Goal: Transaction & Acquisition: Purchase product/service

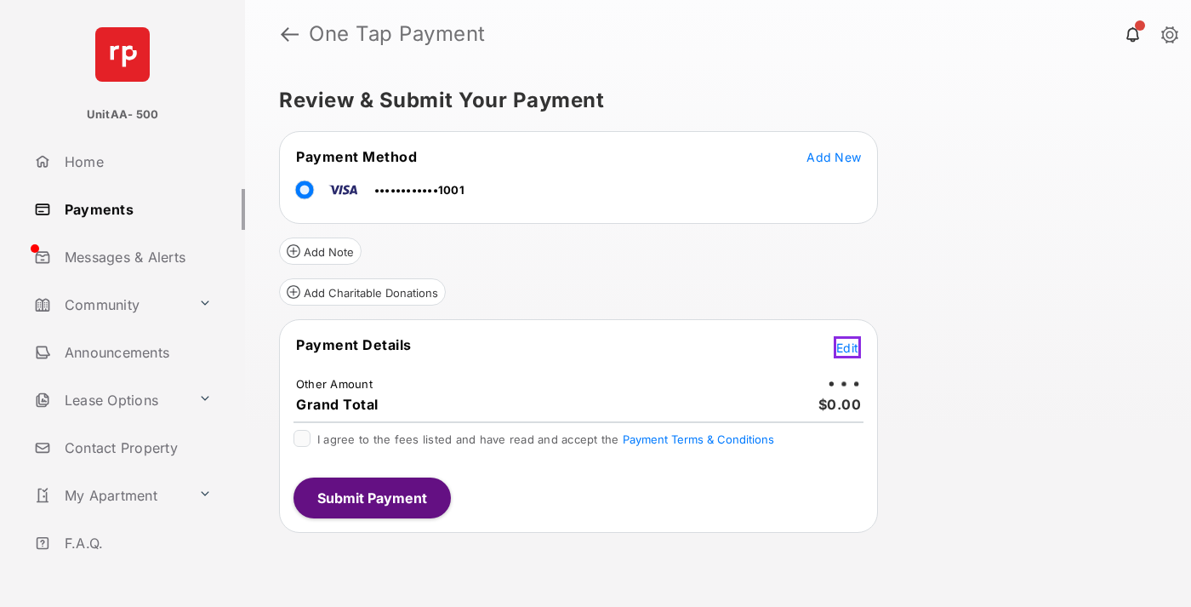
click at [850, 345] on span "Edit" at bounding box center [848, 347] width 22 height 14
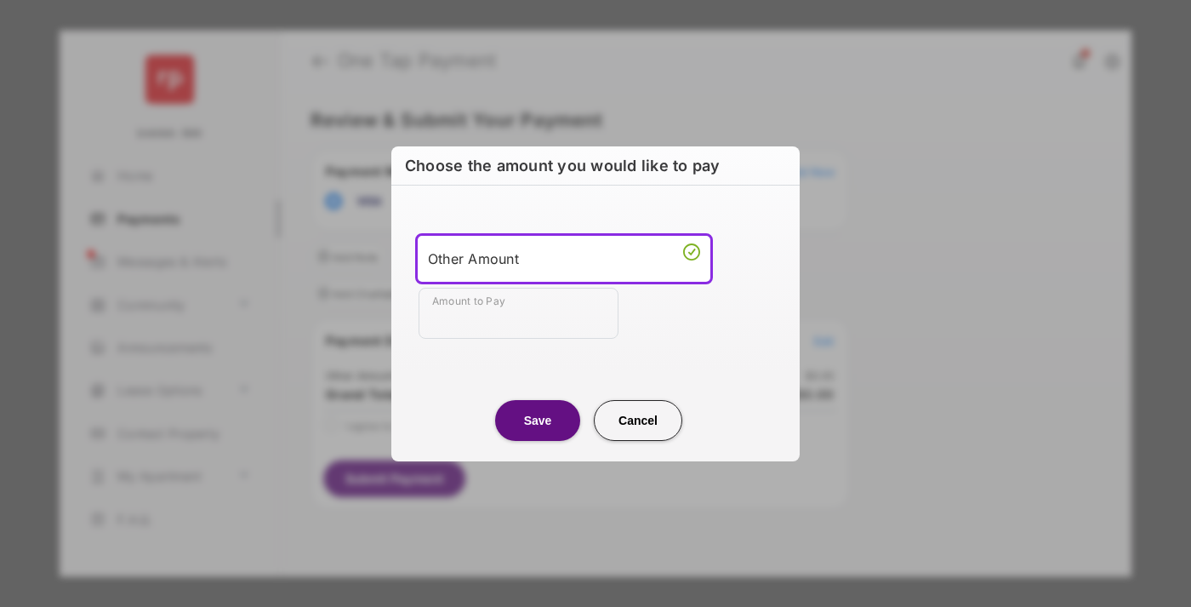
click at [564, 258] on div "Other Amount" at bounding box center [564, 259] width 272 height 26
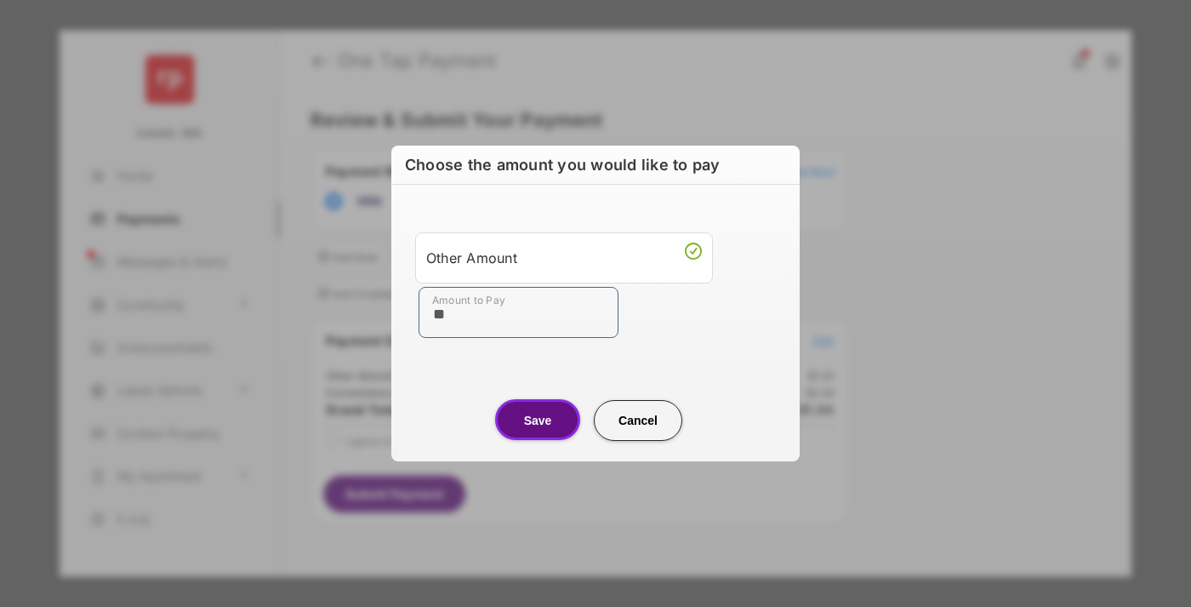
type input "**"
click at [538, 420] on button "Save" at bounding box center [537, 419] width 85 height 41
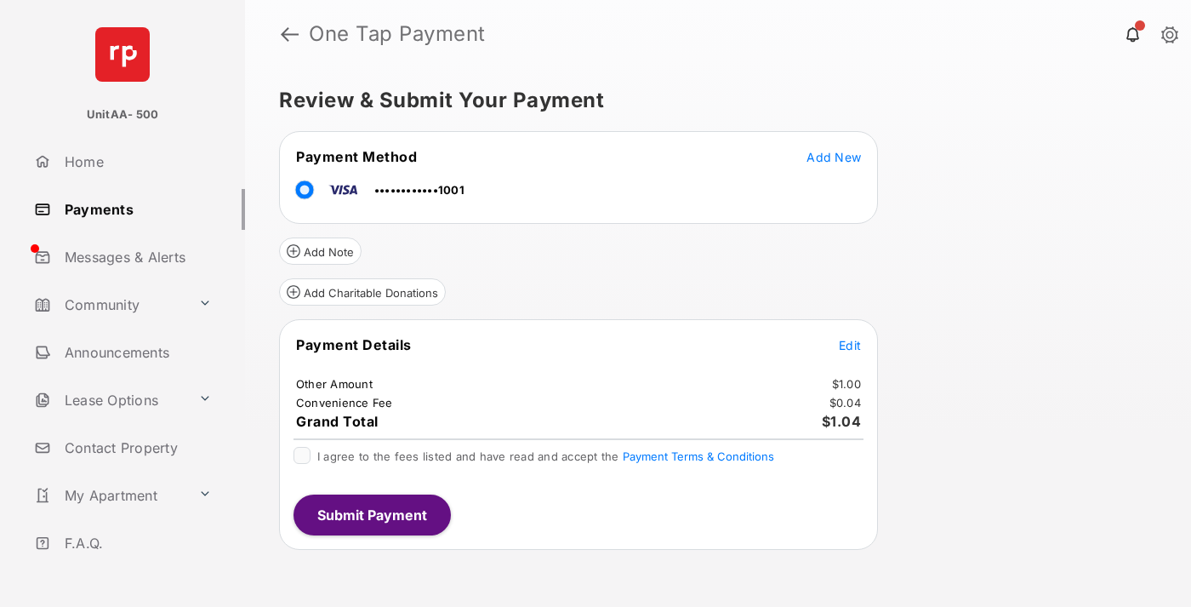
click at [850, 345] on span "Edit" at bounding box center [850, 345] width 22 height 14
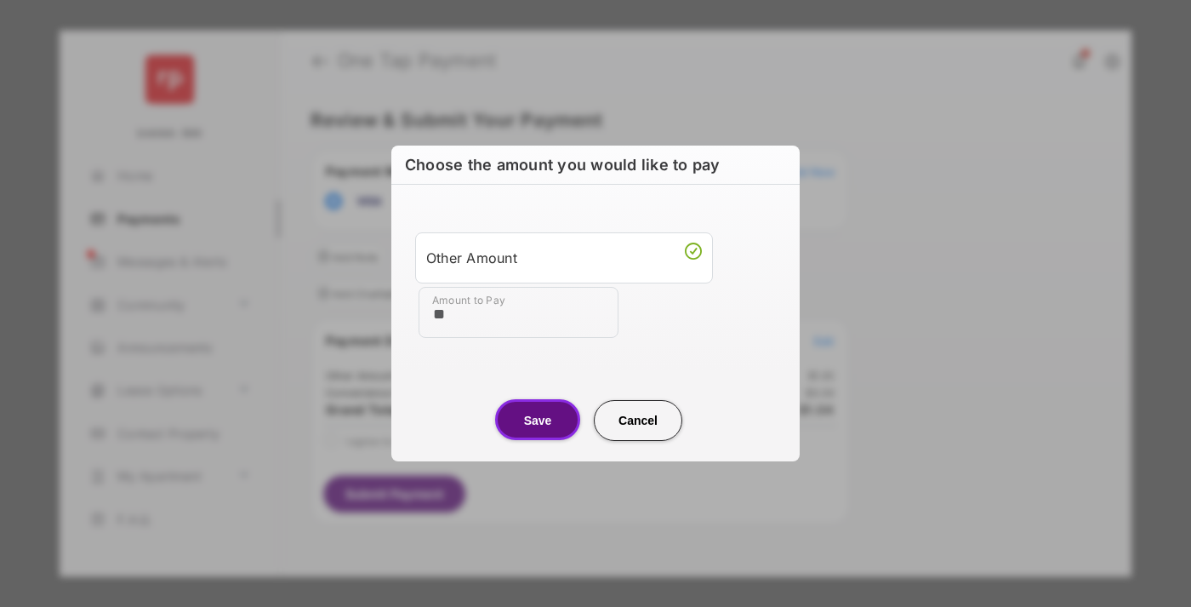
click at [538, 420] on button "Save" at bounding box center [537, 419] width 85 height 41
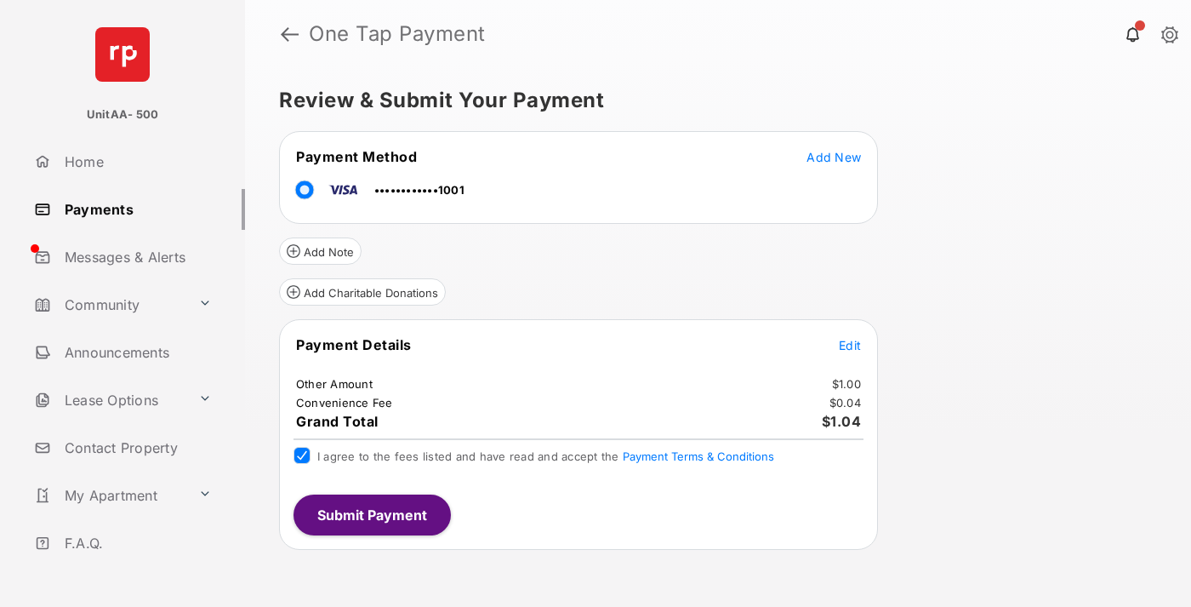
click at [371, 514] on button "Submit Payment" at bounding box center [372, 514] width 157 height 41
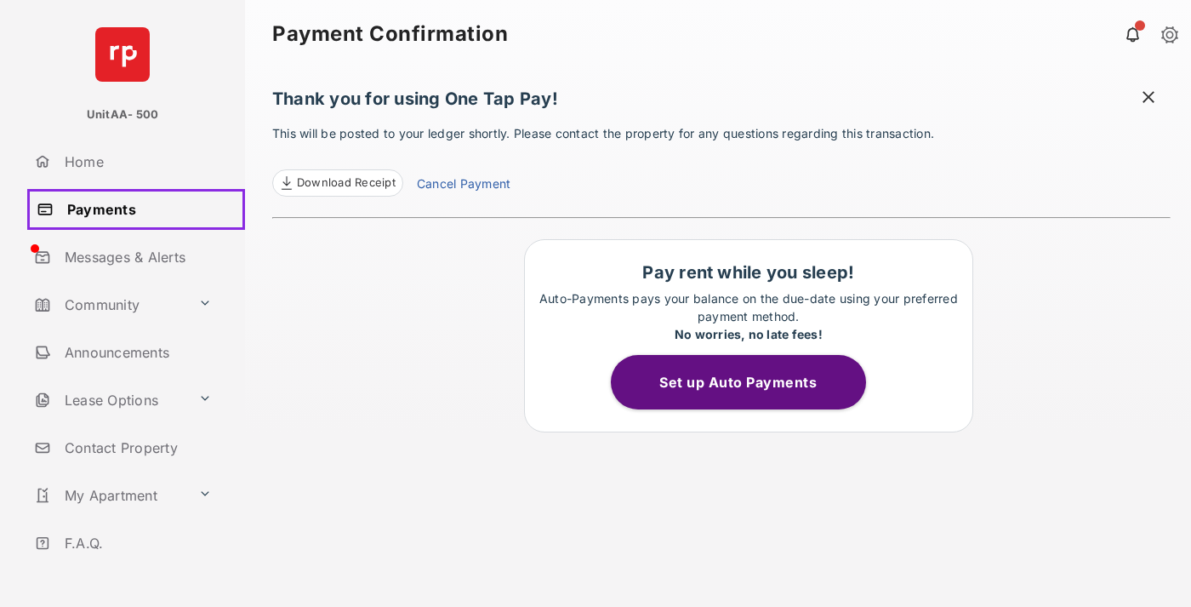
click at [133, 208] on link "Payments" at bounding box center [136, 209] width 218 height 41
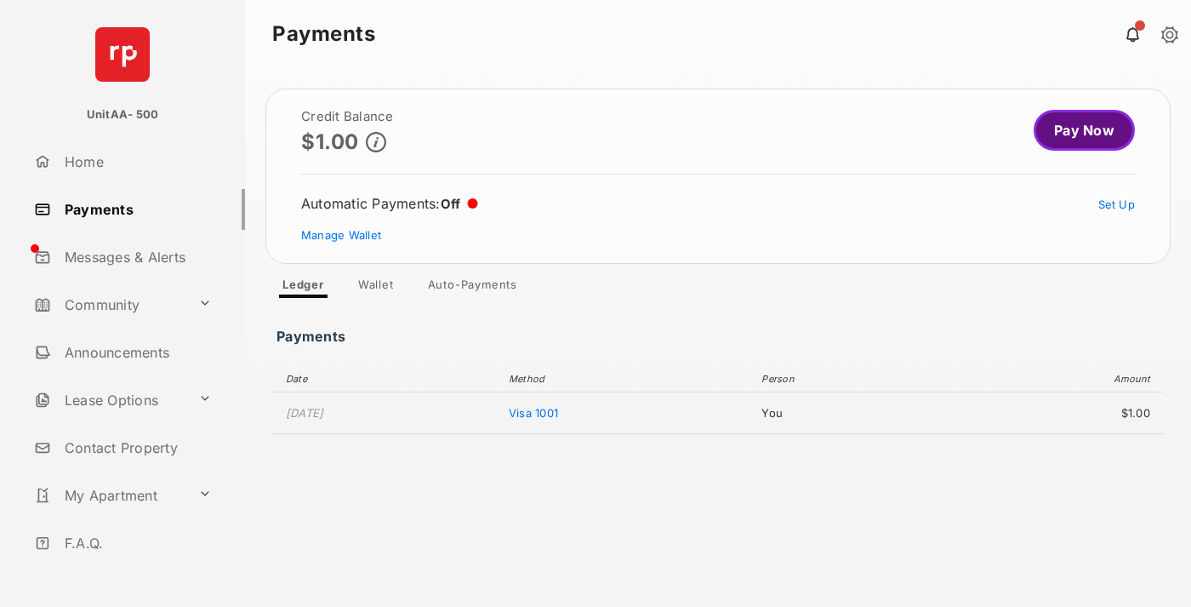
click at [1077, 130] on link "Pay Now" at bounding box center [1084, 130] width 101 height 41
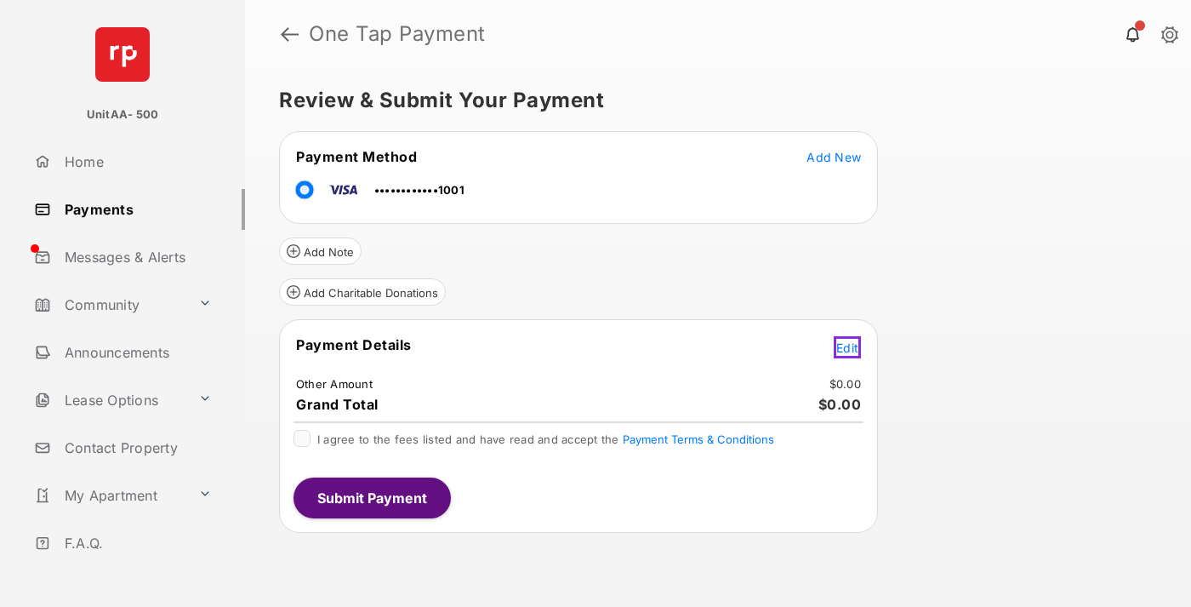
click at [850, 345] on span "Edit" at bounding box center [848, 347] width 22 height 14
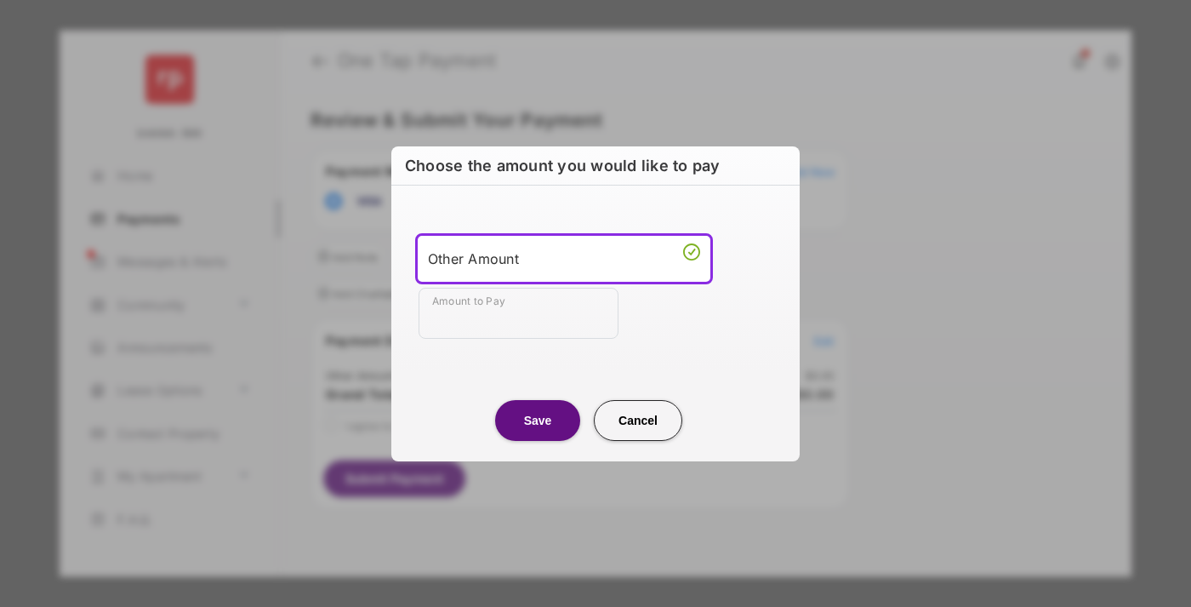
click at [564, 258] on div "Other Amount" at bounding box center [564, 259] width 272 height 26
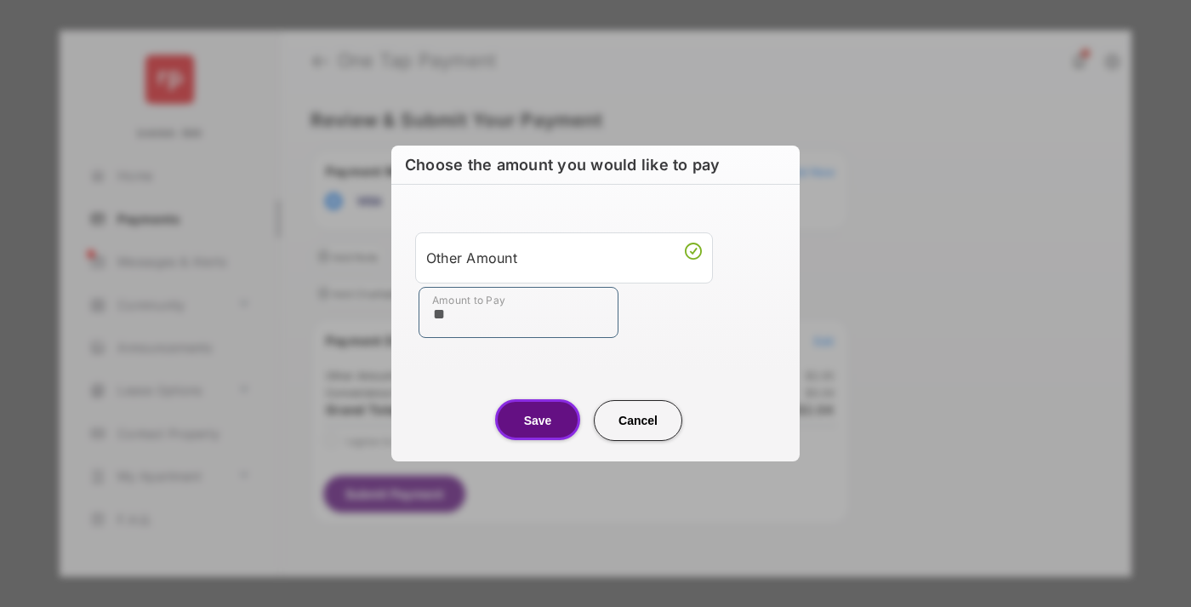
type input "**"
click at [538, 420] on button "Save" at bounding box center [537, 419] width 85 height 41
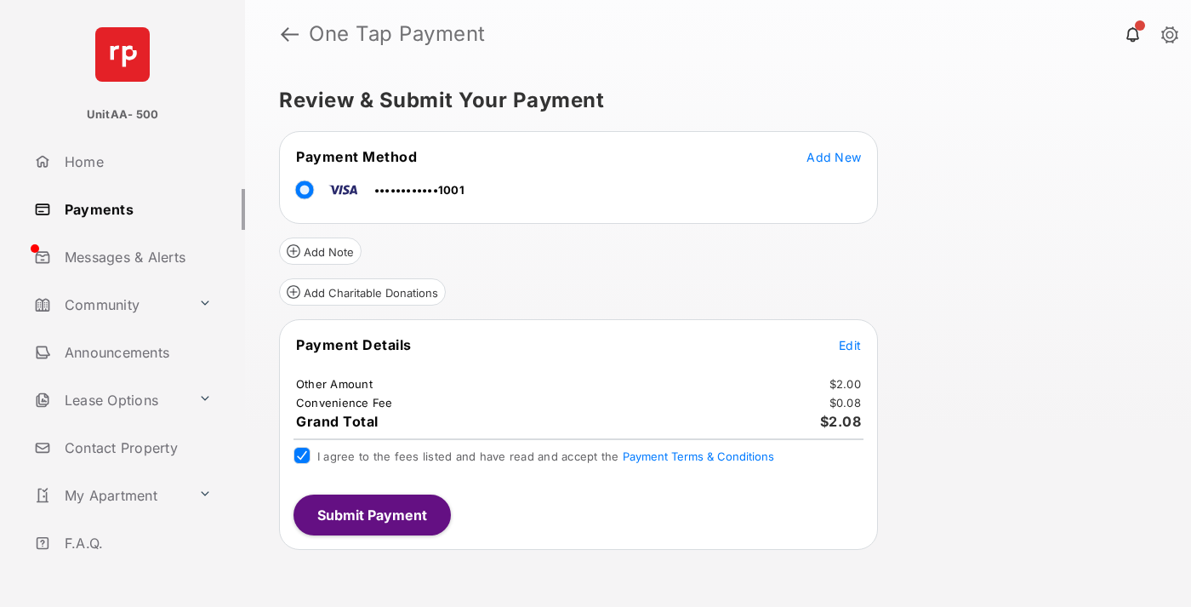
click at [371, 514] on button "Submit Payment" at bounding box center [372, 514] width 157 height 41
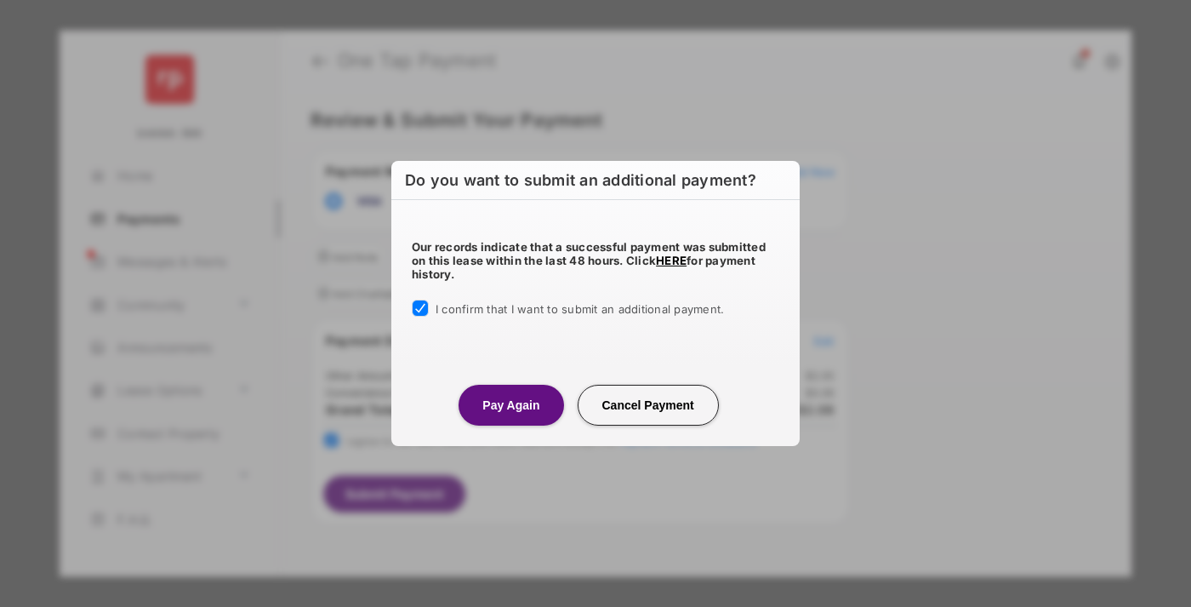
click at [511, 404] on button "Pay Again" at bounding box center [511, 405] width 105 height 41
